Goal: Task Accomplishment & Management: Complete application form

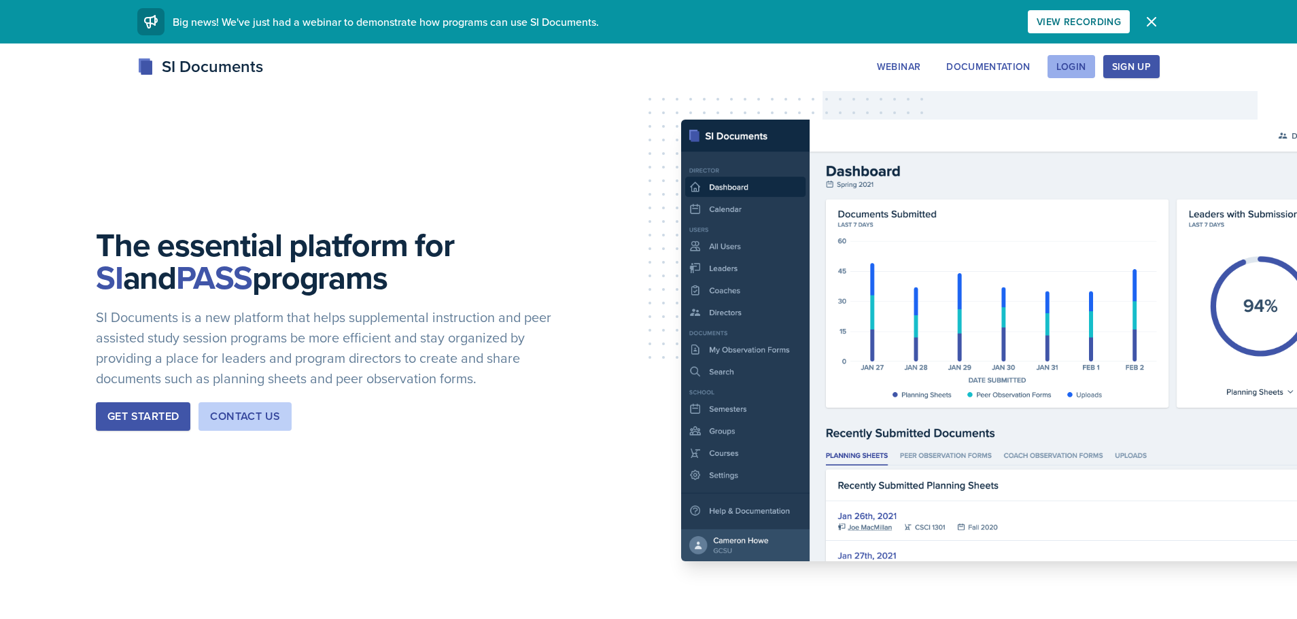
click at [1064, 72] on div "Login" at bounding box center [1072, 66] width 30 height 11
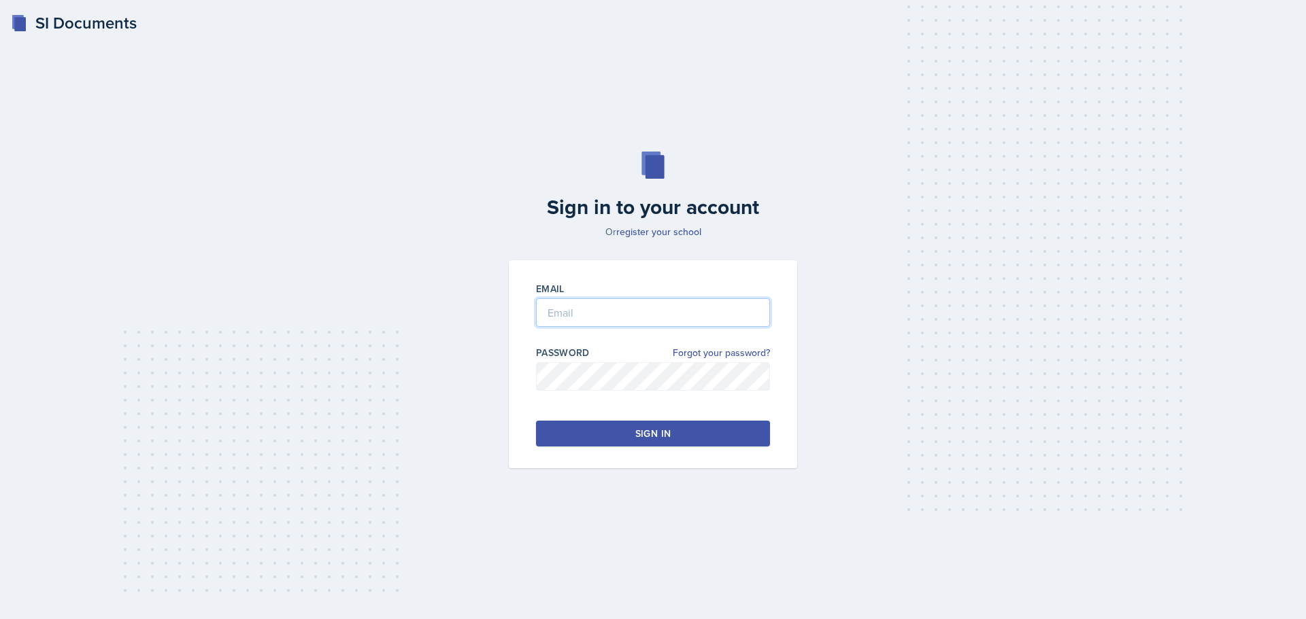
type input "[EMAIL_ADDRESS][DOMAIN_NAME]"
click at [613, 431] on button "Sign in" at bounding box center [653, 434] width 234 height 26
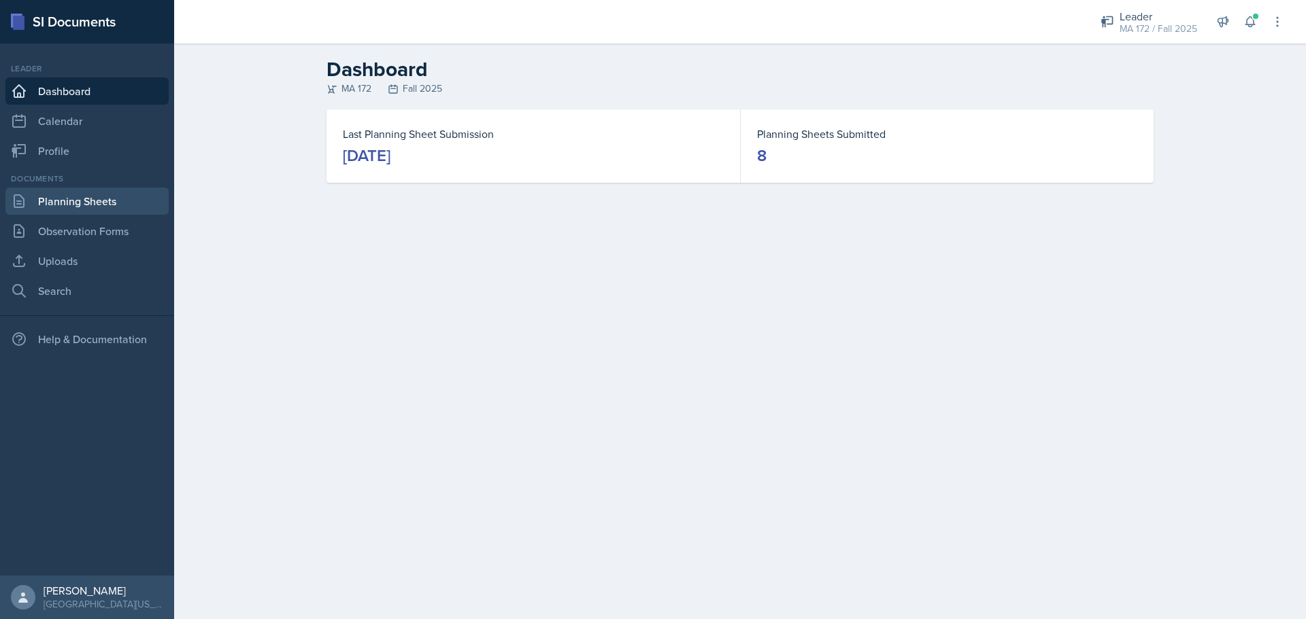
click at [89, 190] on link "Planning Sheets" at bounding box center [86, 201] width 163 height 27
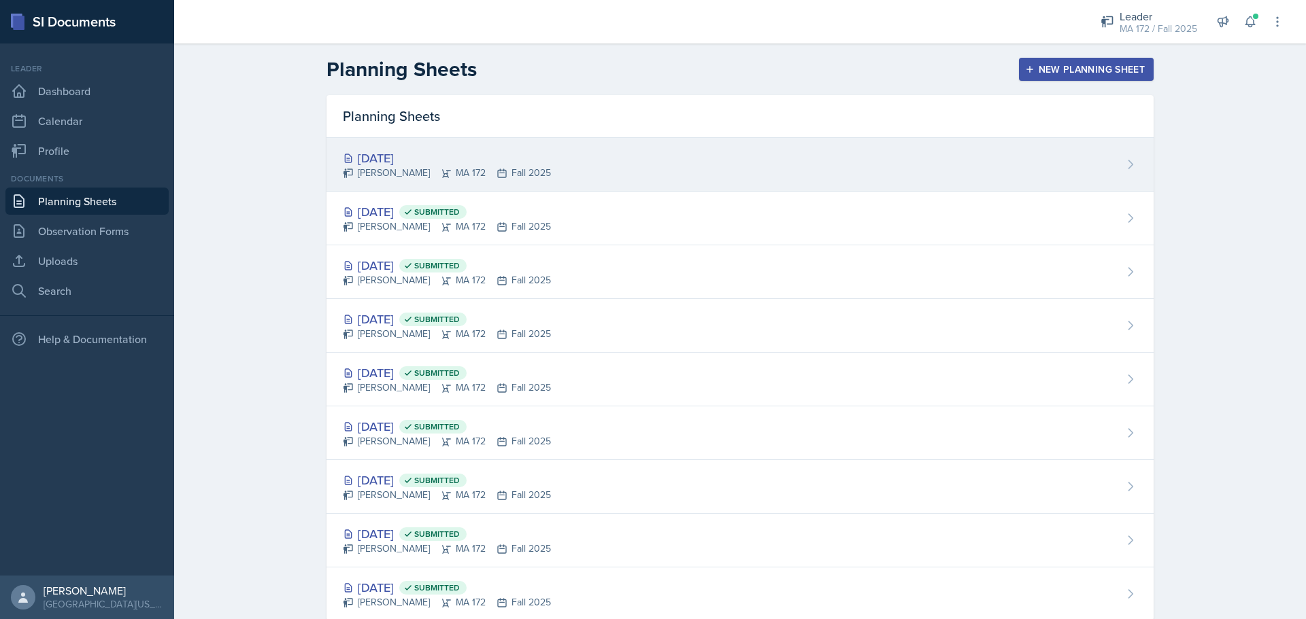
click at [458, 161] on div "[DATE]" at bounding box center [447, 158] width 208 height 18
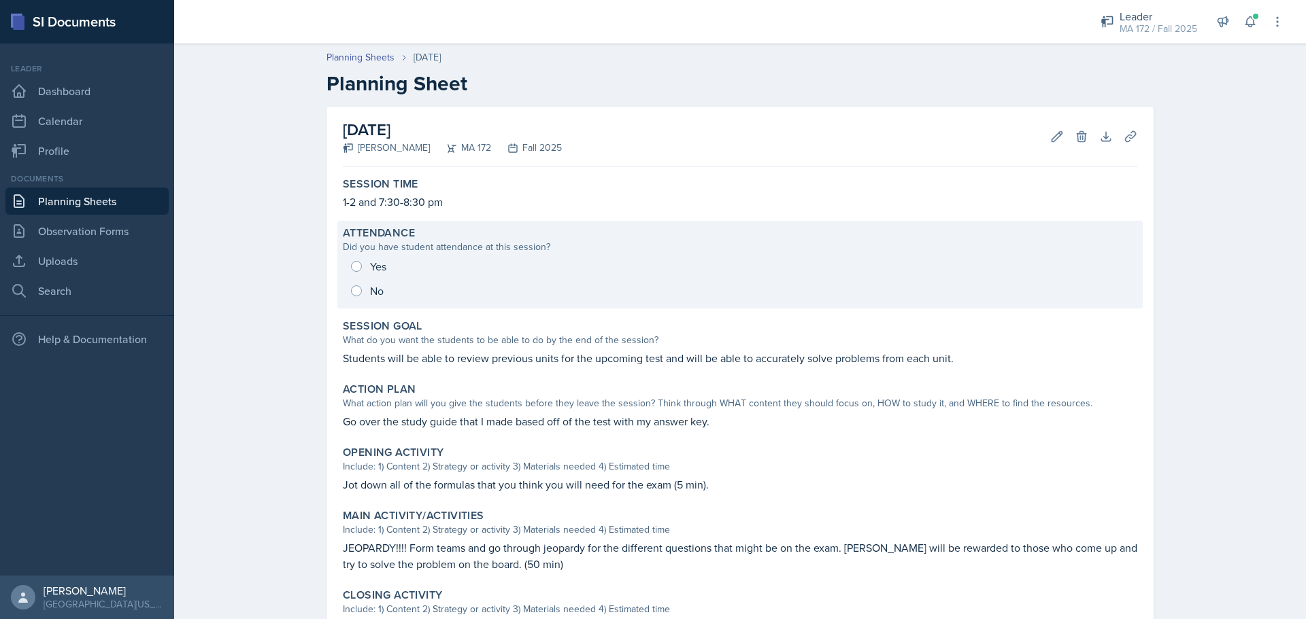
click at [436, 243] on div "Did you have student attendance at this session?" at bounding box center [740, 247] width 794 height 14
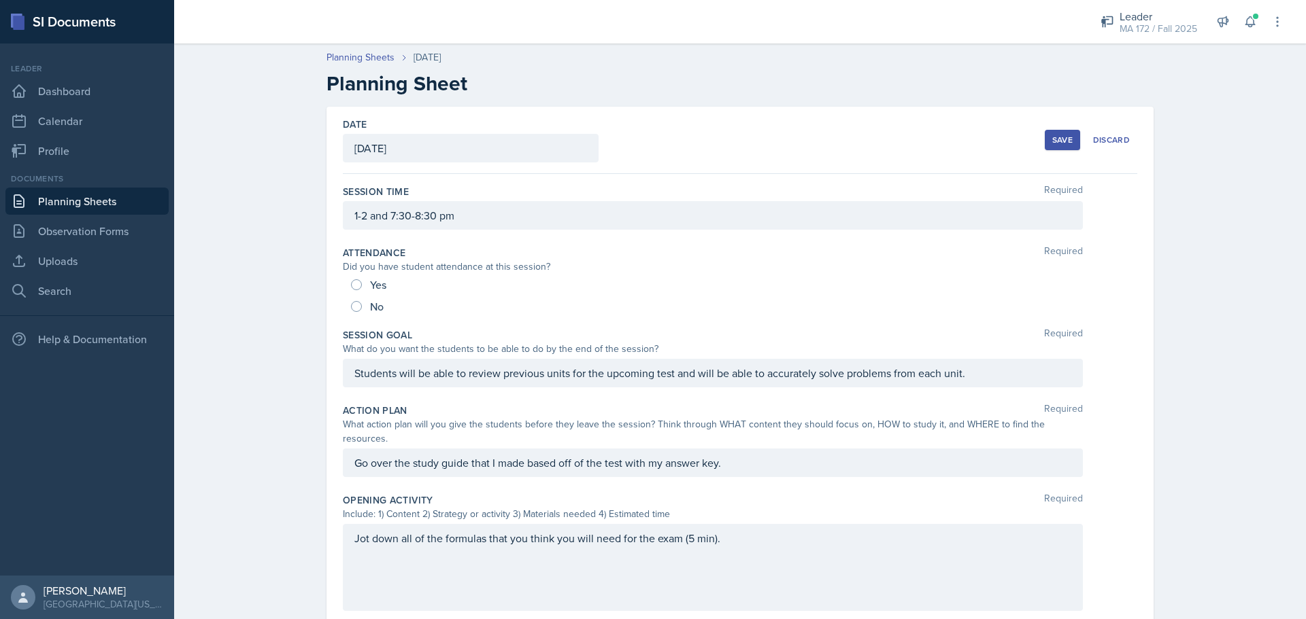
click at [355, 279] on div "Yes" at bounding box center [370, 285] width 38 height 22
click at [356, 288] on input "Yes" at bounding box center [356, 284] width 11 height 11
radio input "true"
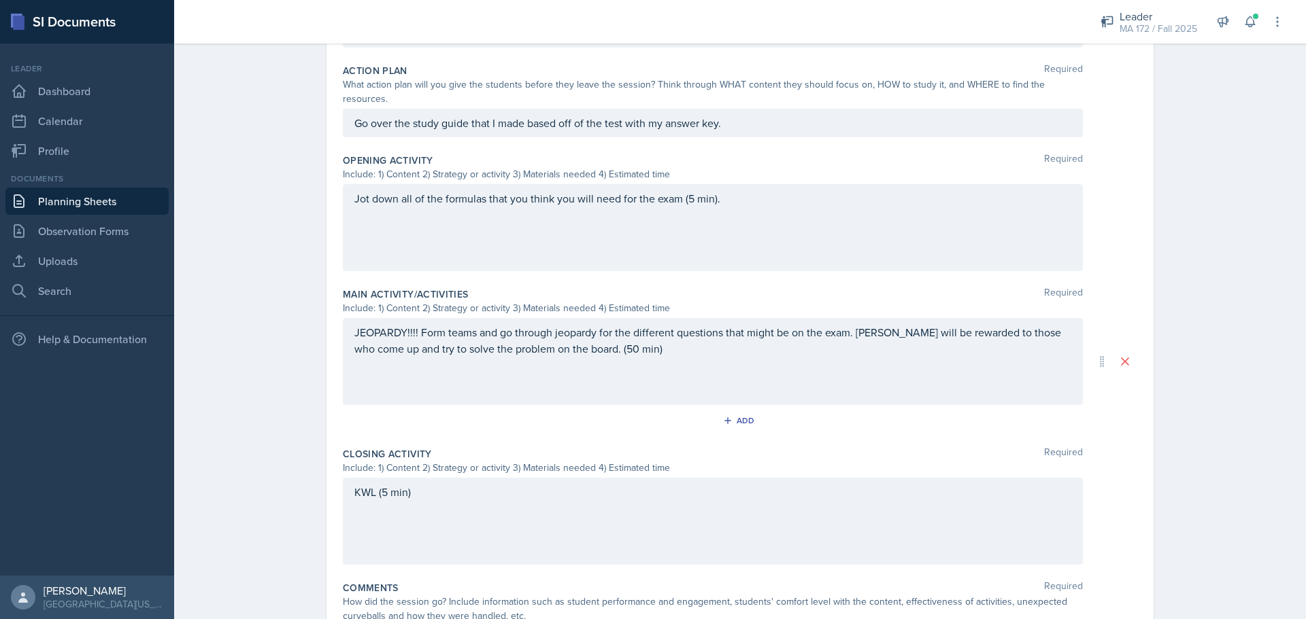
scroll to position [415, 0]
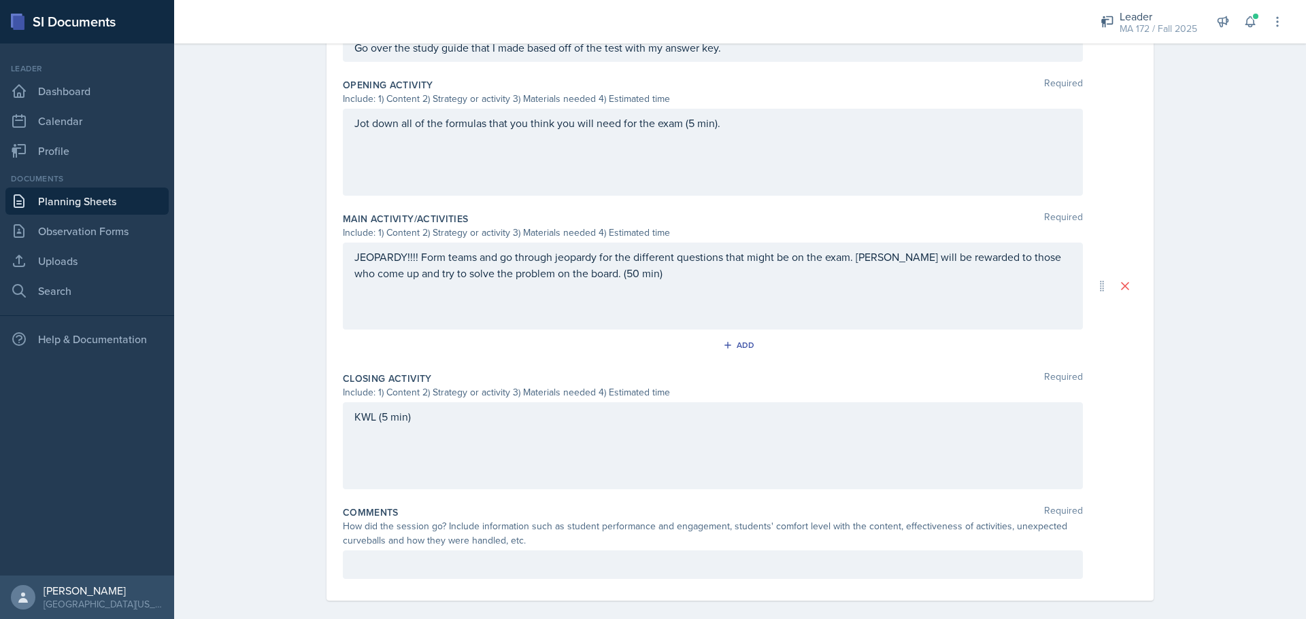
click at [532, 557] on p at bounding box center [712, 565] width 717 height 16
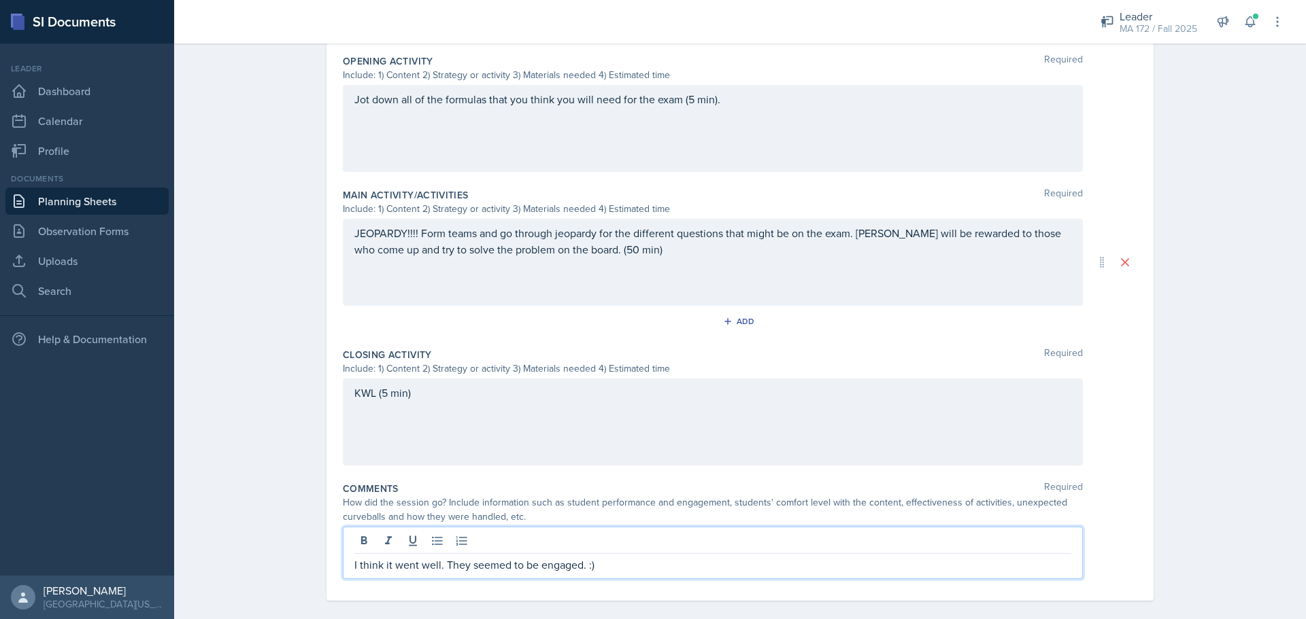
scroll to position [0, 0]
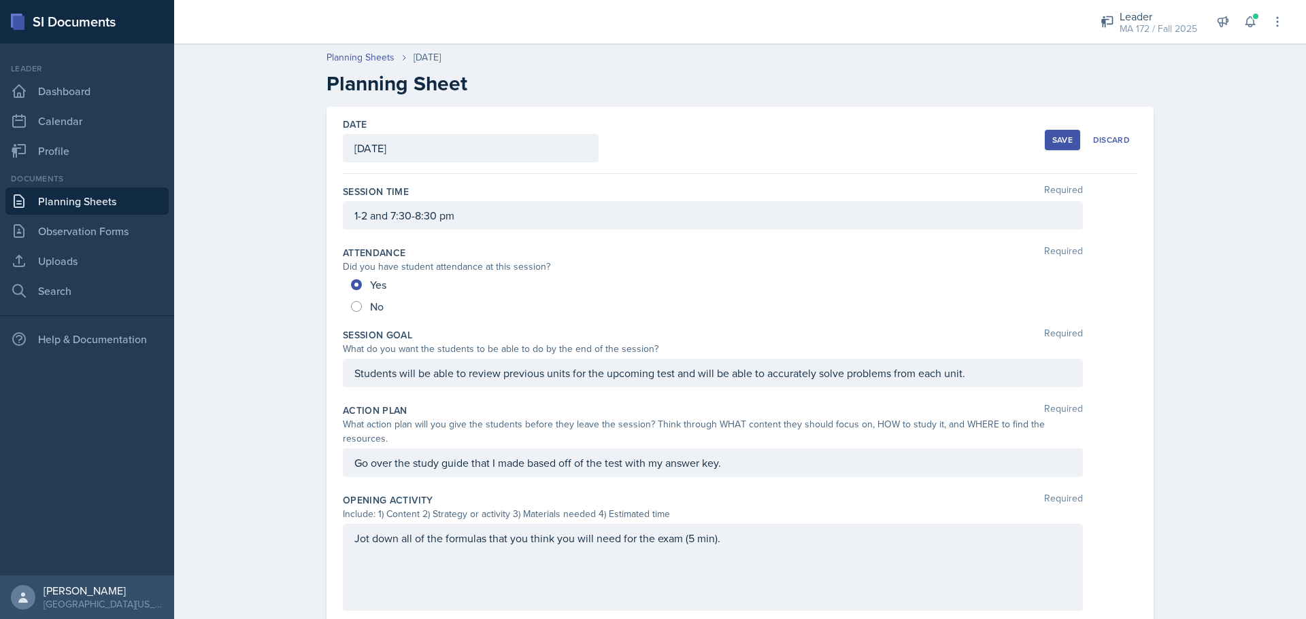
click at [1061, 144] on div "Save" at bounding box center [1062, 140] width 20 height 11
